Goal: Task Accomplishment & Management: Manage account settings

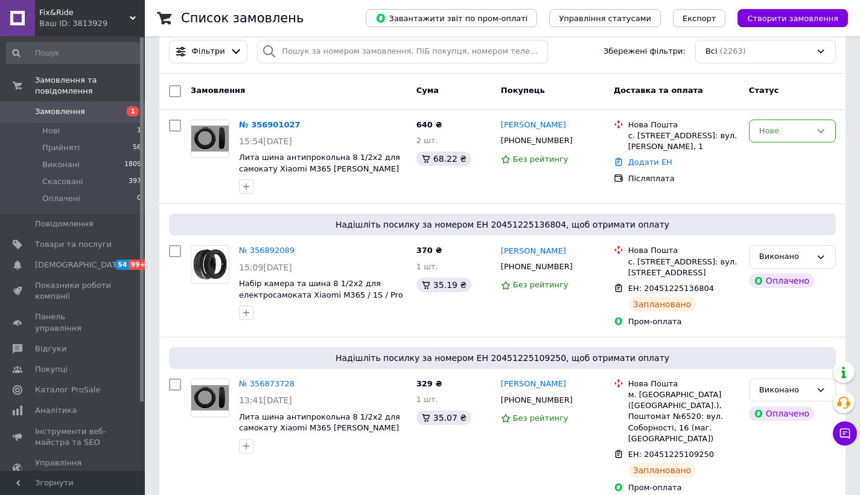
scroll to position [12, 0]
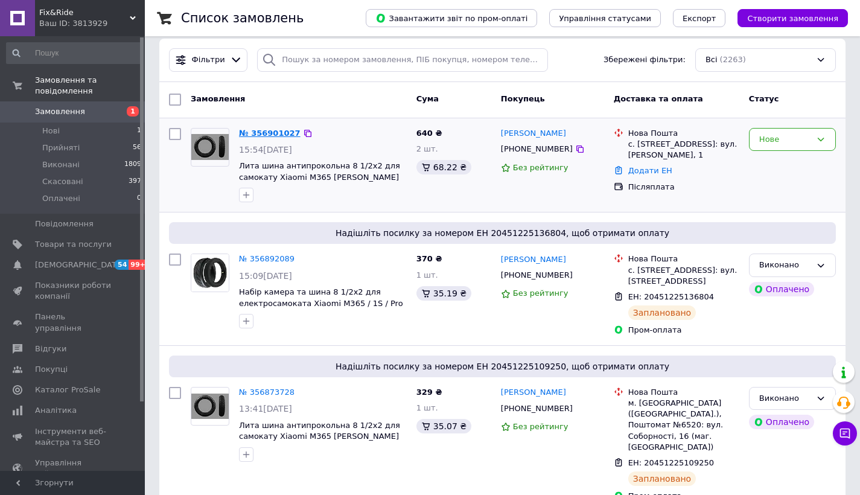
click at [280, 129] on link "№ 356901027" at bounding box center [270, 133] width 62 height 9
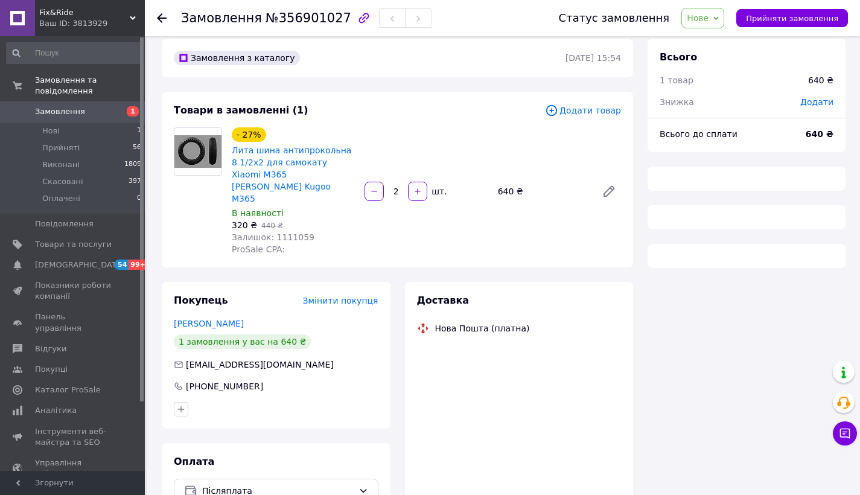
click at [715, 11] on span "Нове" at bounding box center [702, 18] width 43 height 21
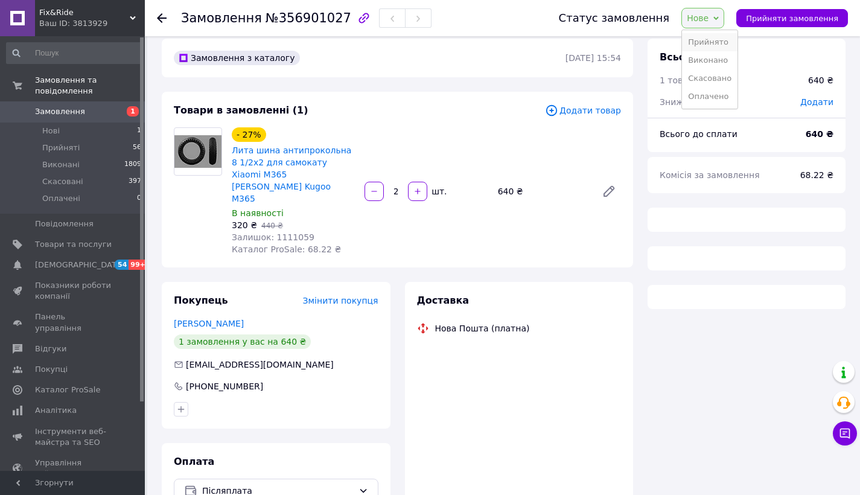
click at [713, 48] on li "Прийнято" at bounding box center [710, 42] width 56 height 18
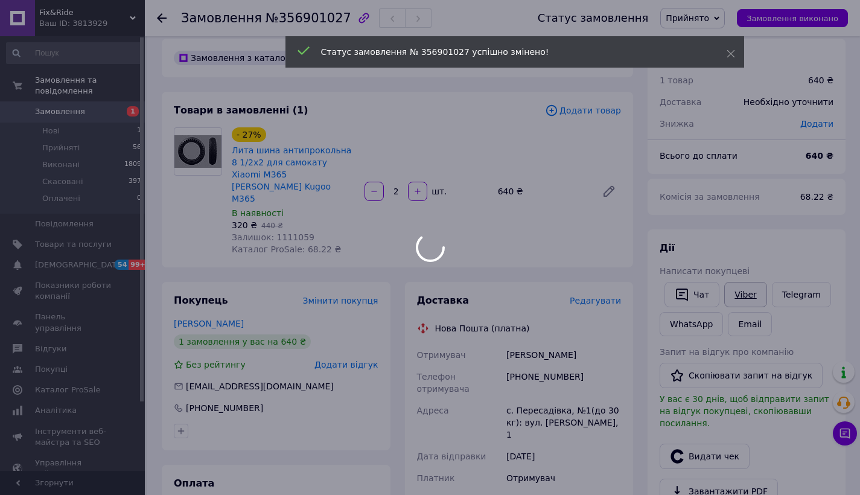
click at [754, 287] on body "Fix&Ride Ваш ID: 3813929 Сайт Fix&Ride Кабінет покупця Перевірити стан системи …" at bounding box center [430, 435] width 860 height 895
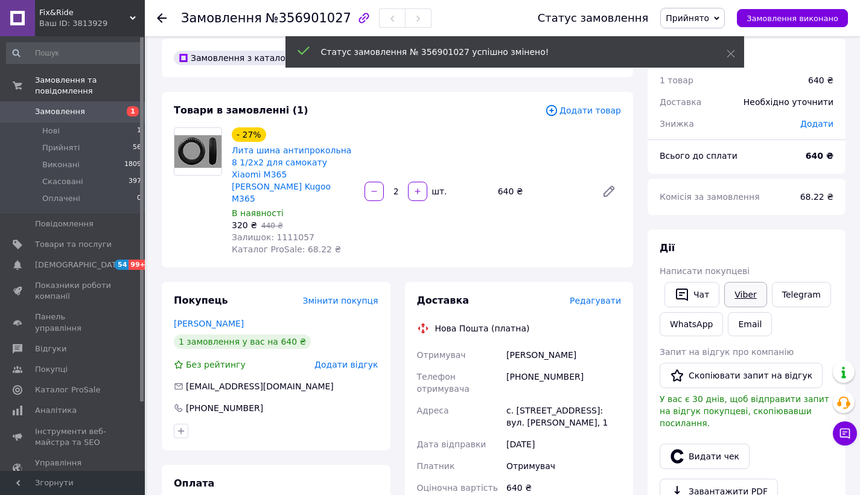
click at [749, 290] on link "Viber" at bounding box center [745, 294] width 42 height 25
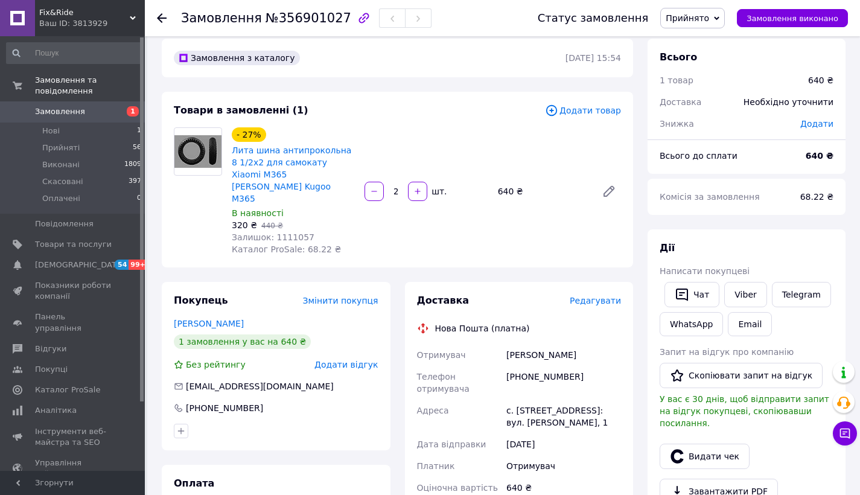
click at [162, 19] on use at bounding box center [162, 18] width 10 height 10
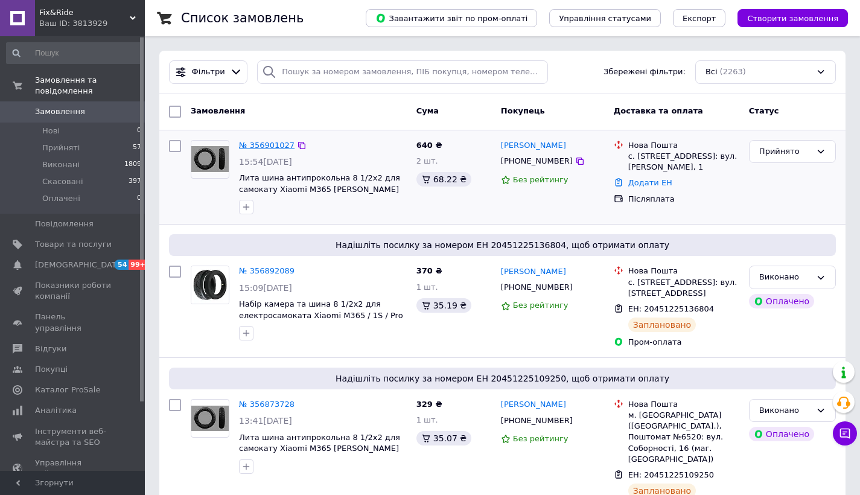
click at [282, 150] on link "№ 356901027" at bounding box center [267, 145] width 56 height 9
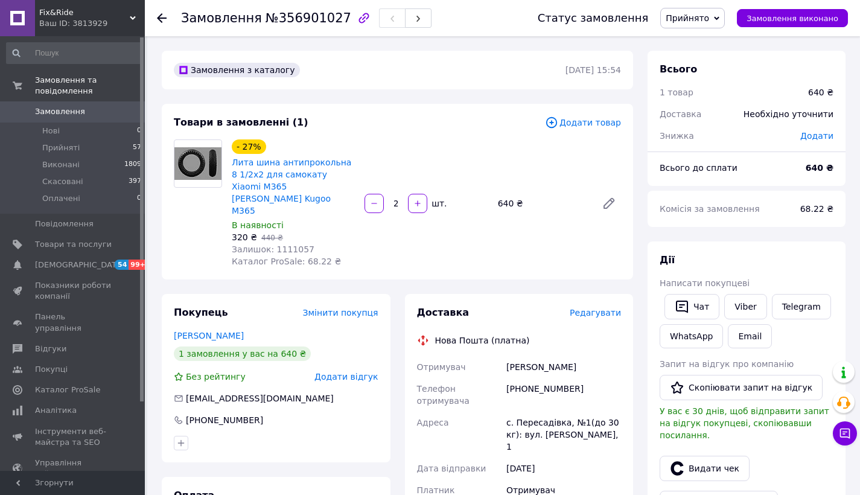
click at [744, 291] on div "Viber" at bounding box center [745, 306] width 47 height 30
click at [748, 307] on link "Viber" at bounding box center [745, 306] width 42 height 25
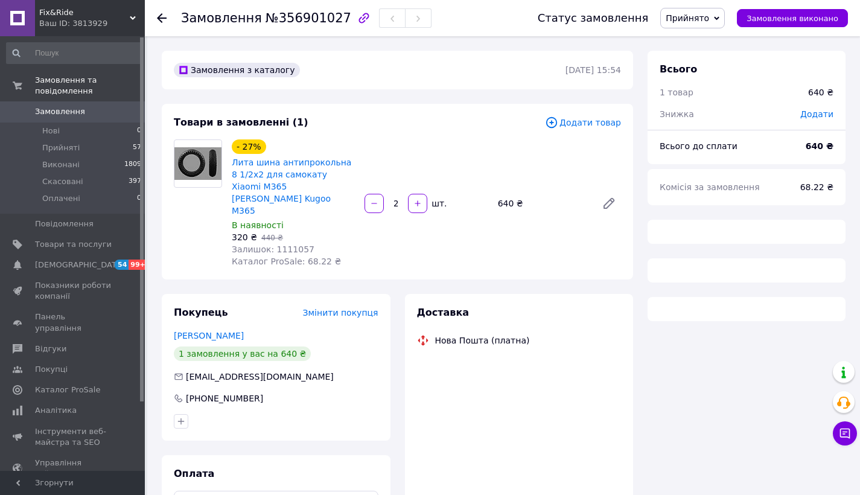
click at [80, 113] on span "Замовлення" at bounding box center [60, 111] width 50 height 11
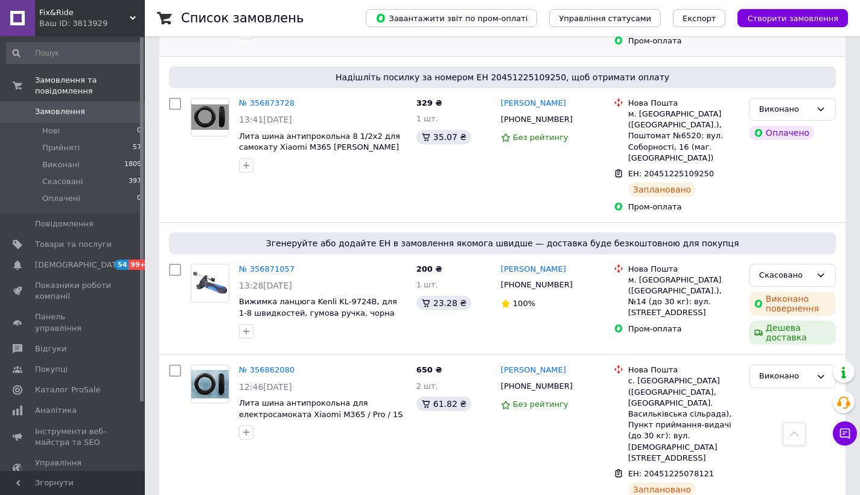
scroll to position [324, 0]
